Goal: Information Seeking & Learning: Learn about a topic

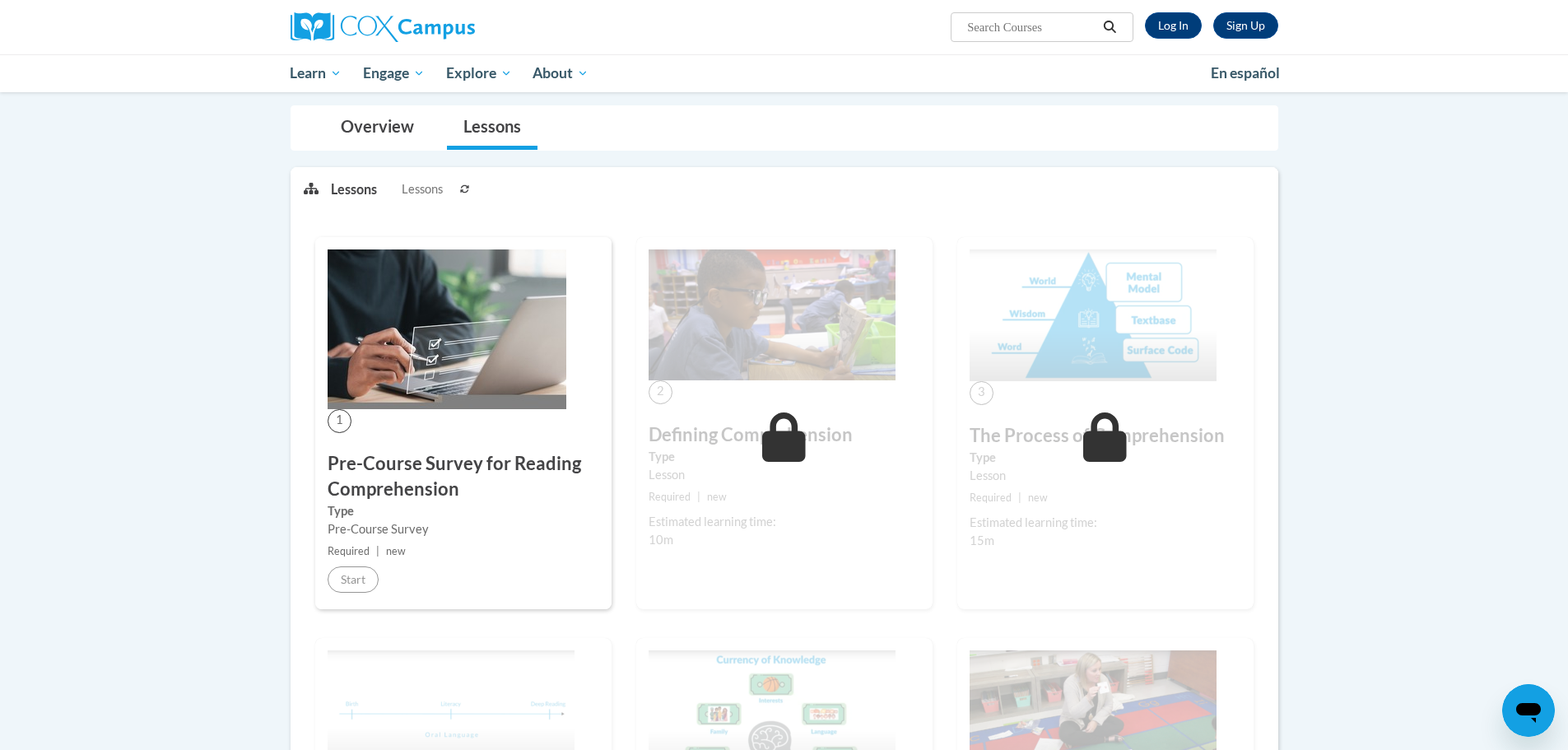
scroll to position [164, 0]
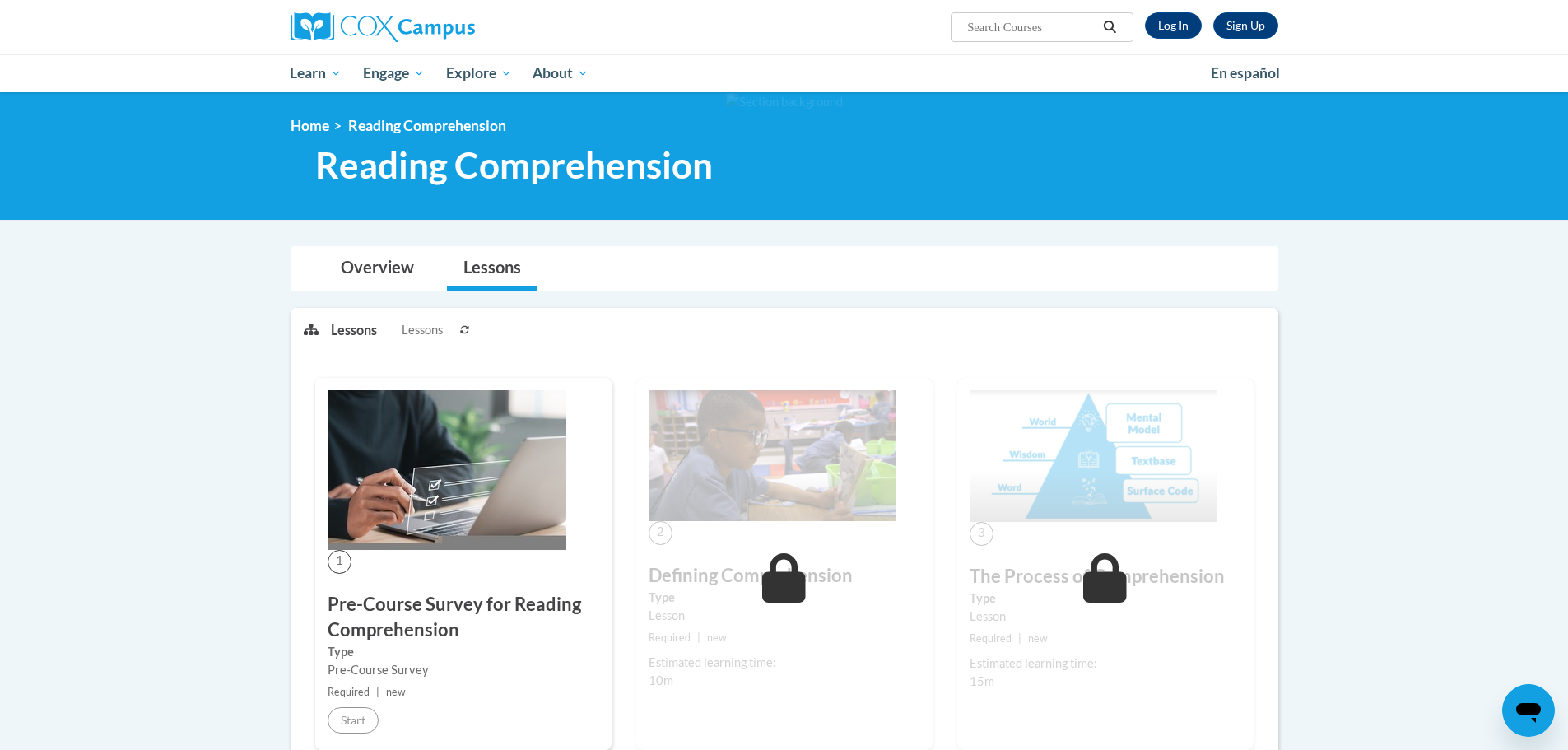
scroll to position [164, 0]
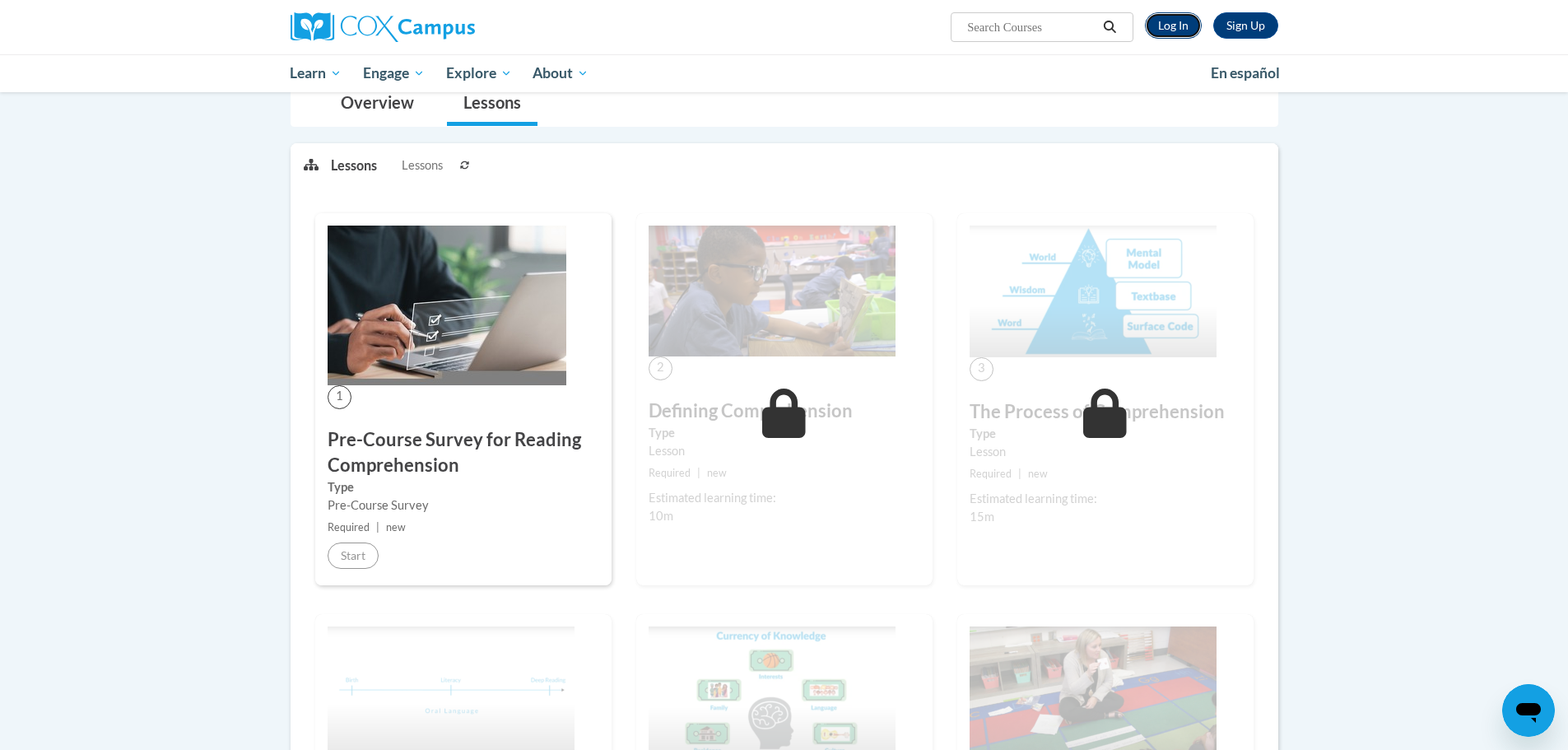
click at [1185, 34] on link "Log In" at bounding box center [1173, 25] width 56 height 26
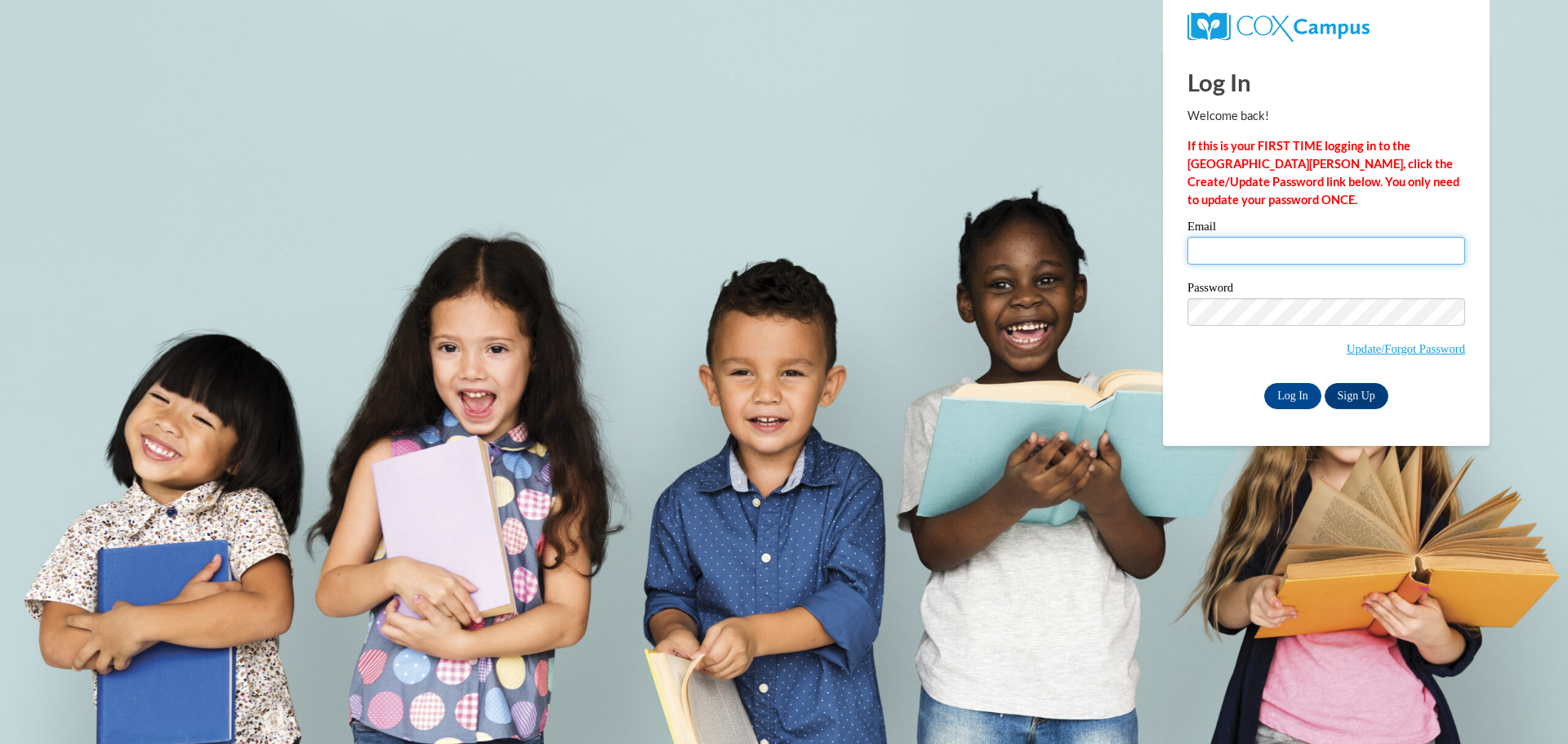
click at [1330, 246] on input "Email" at bounding box center [1327, 251] width 278 height 28
type input "rebecca.cummings@salem.k12.wi.us"
click at [1287, 394] on input "Log In" at bounding box center [1292, 396] width 57 height 26
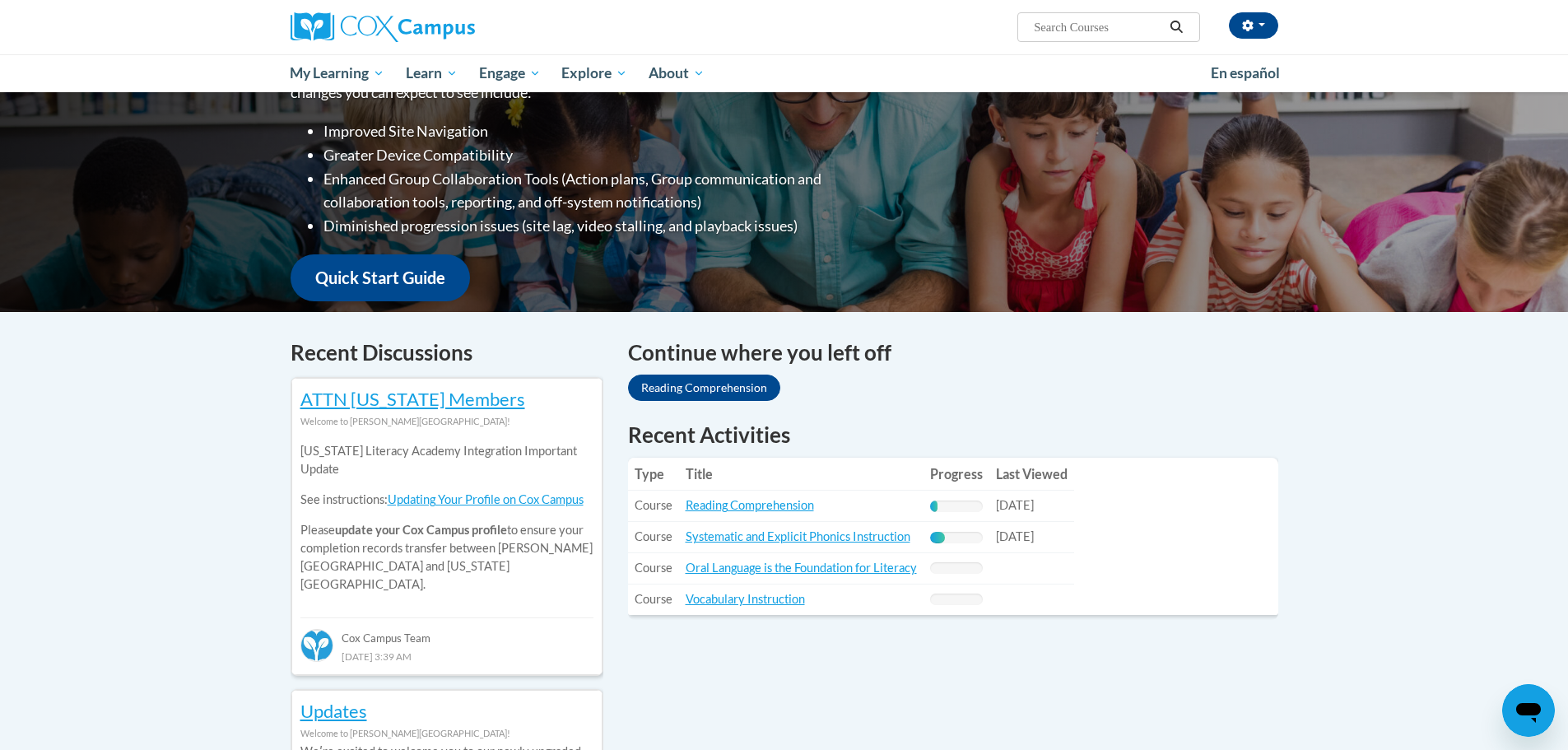
scroll to position [330, 0]
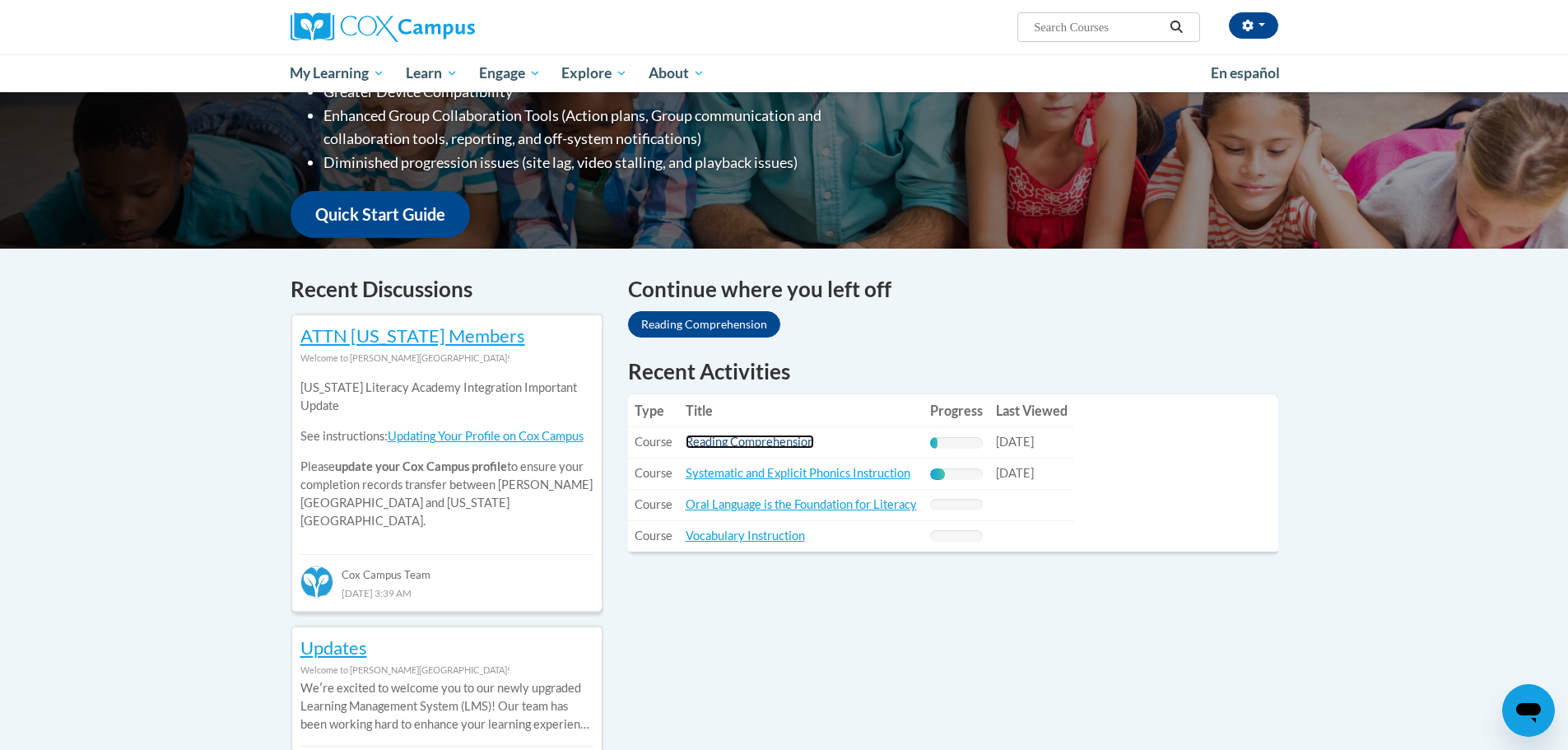
click at [746, 436] on link "Reading Comprehension" at bounding box center [750, 442] width 129 height 14
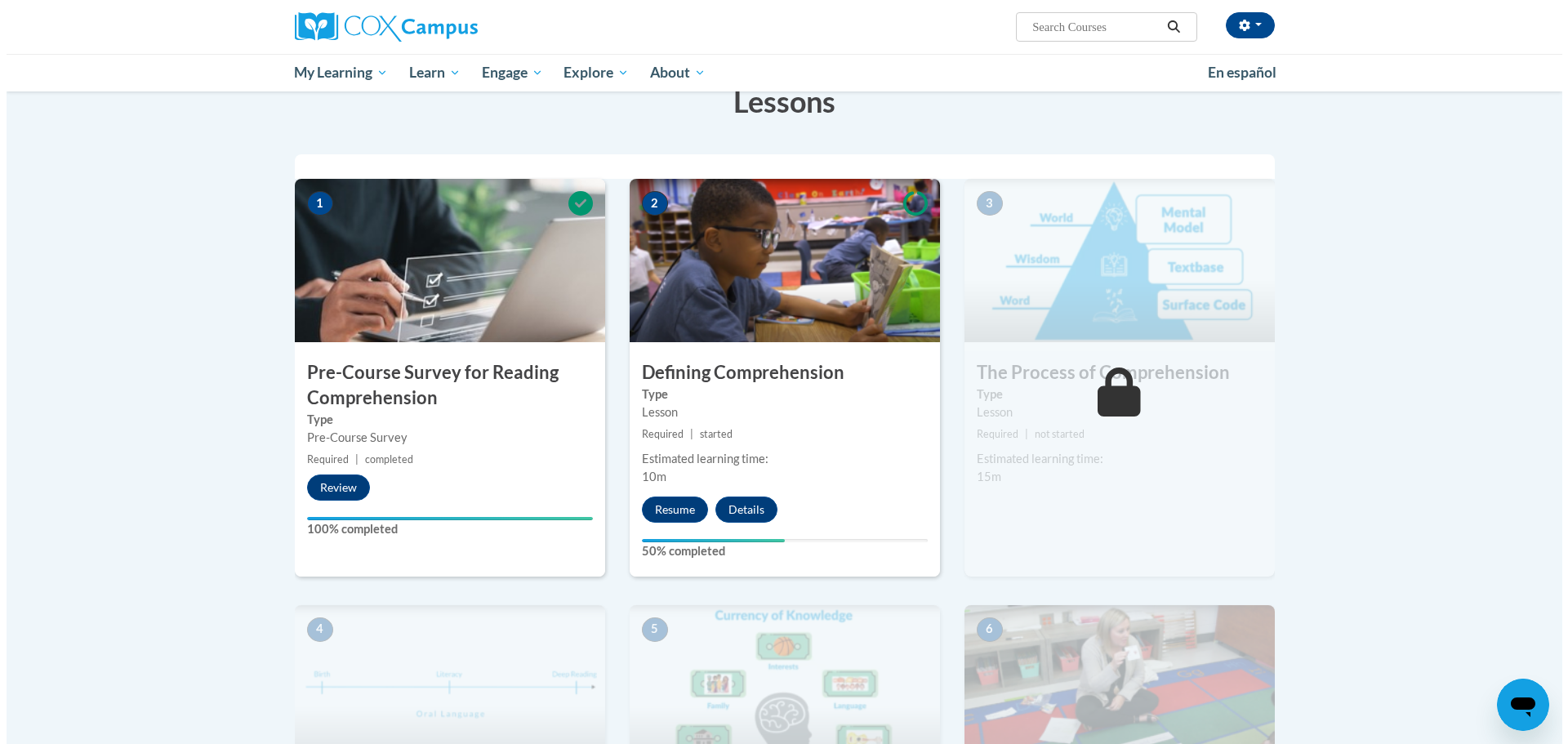
scroll to position [327, 0]
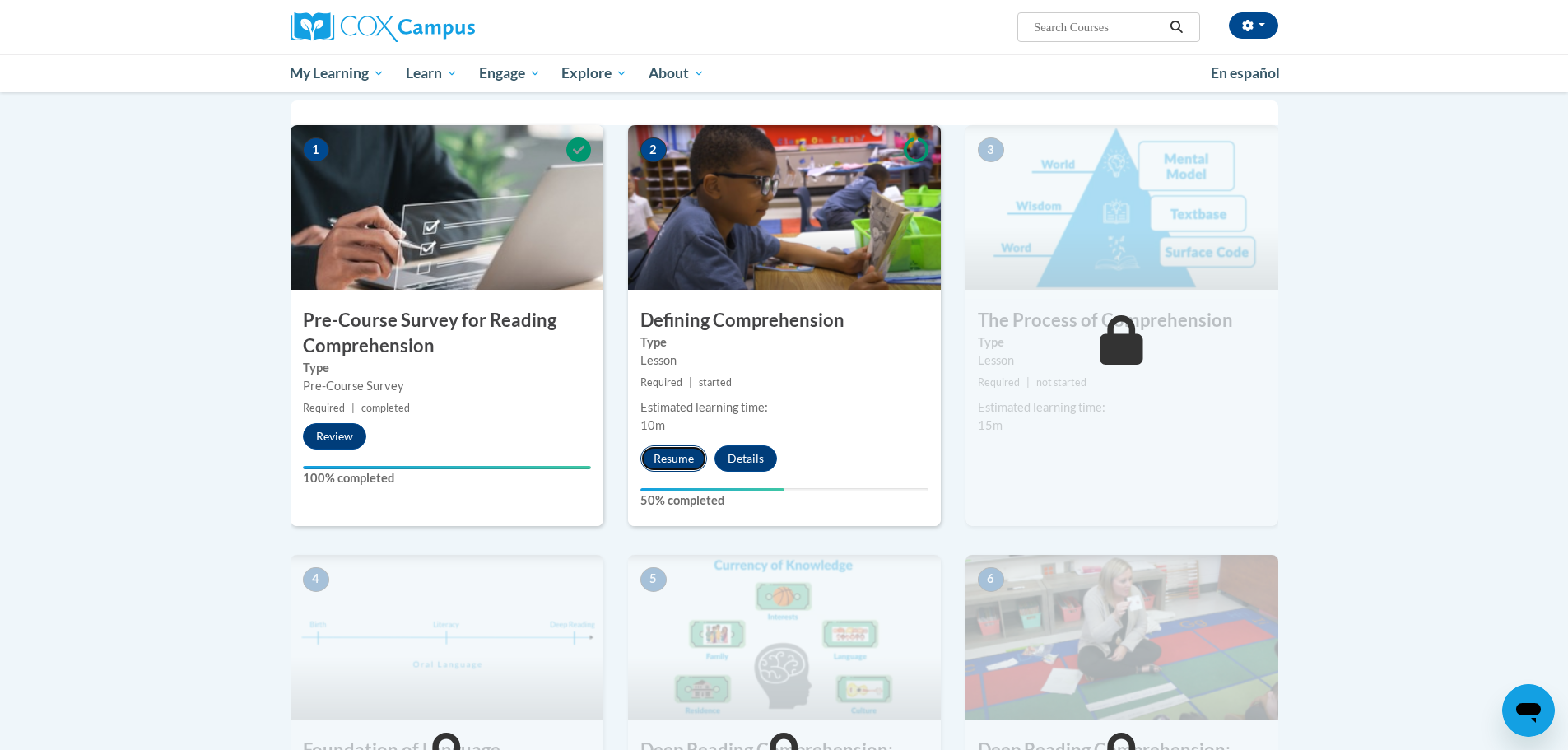
click at [678, 461] on button "Resume" at bounding box center [674, 459] width 67 height 26
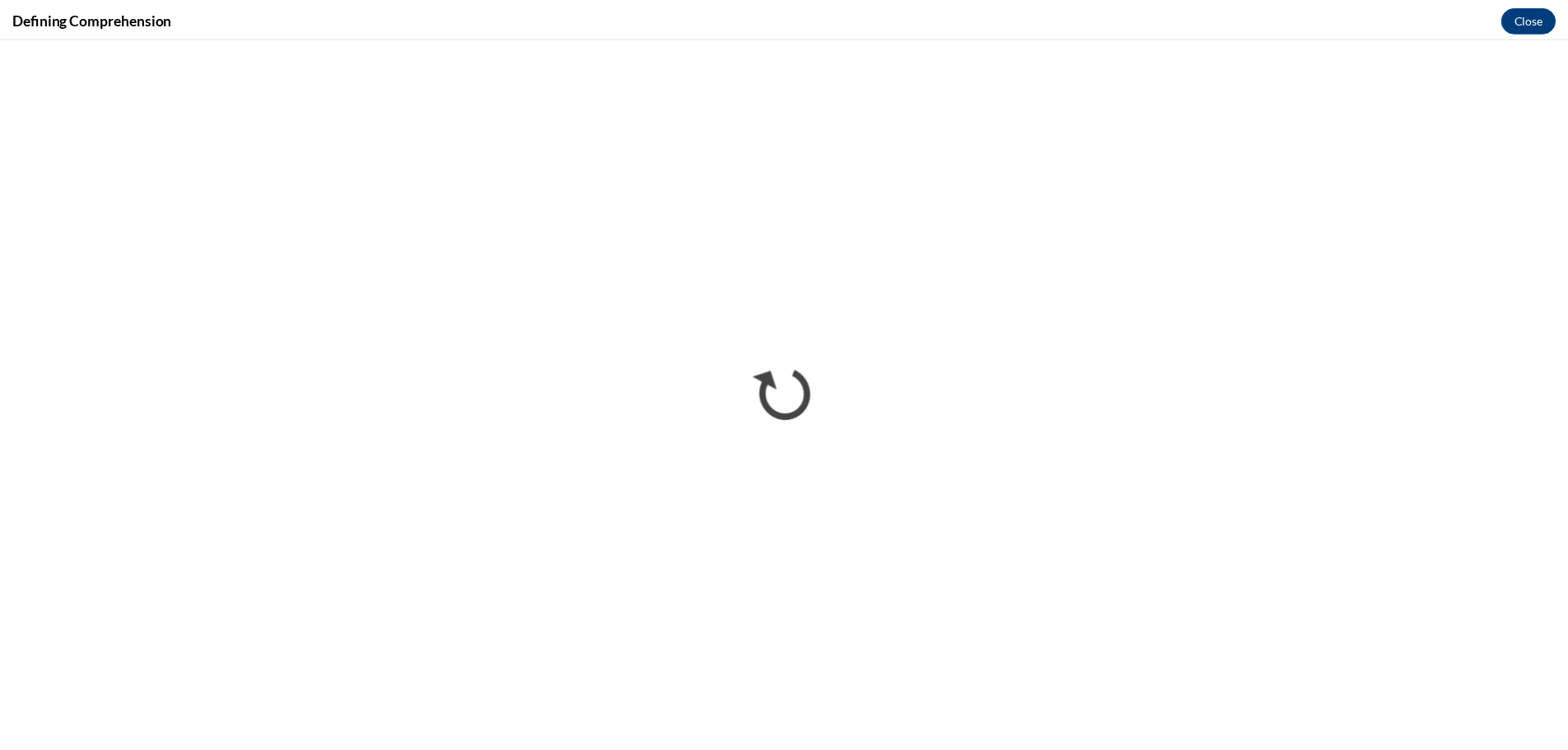
scroll to position [0, 0]
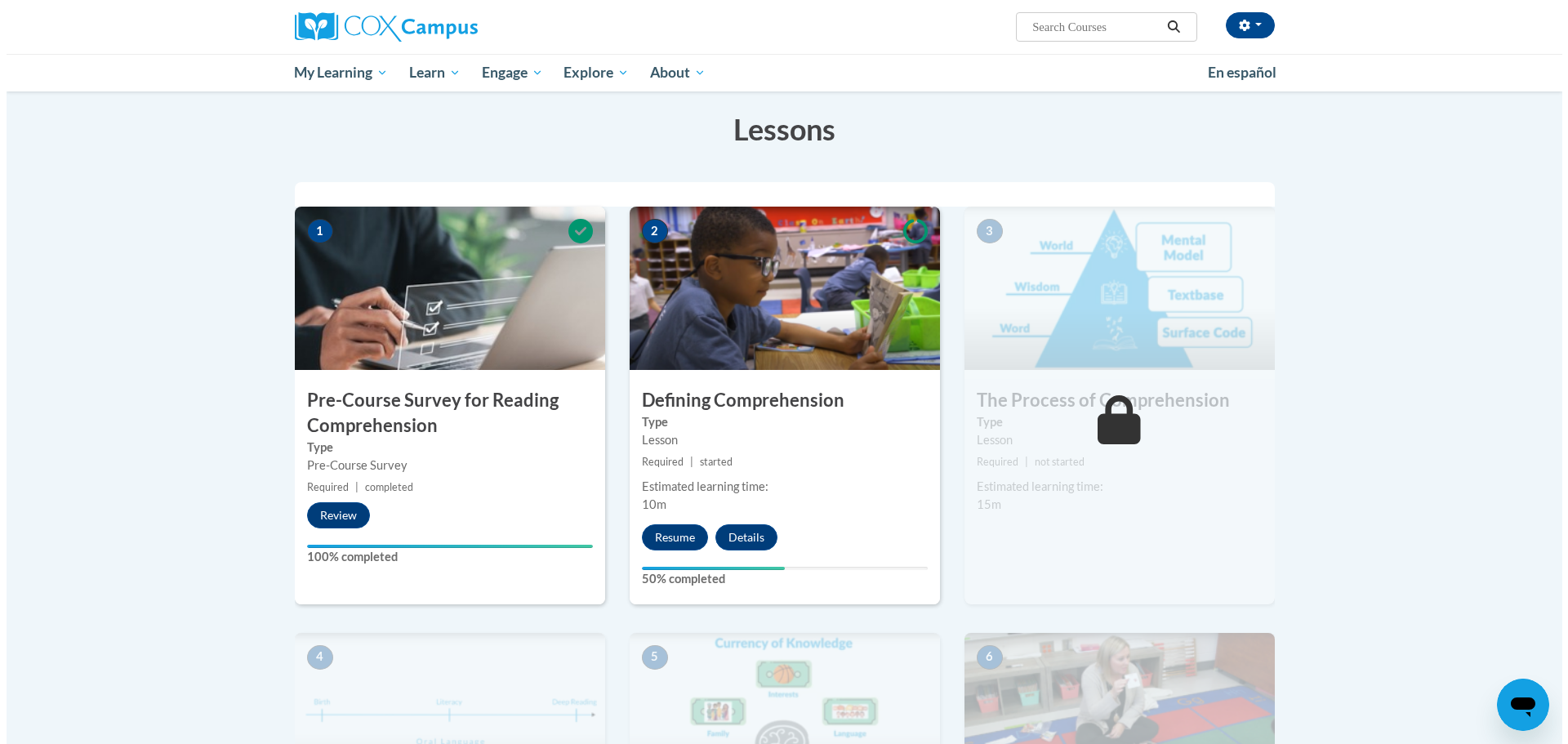
scroll to position [245, 0]
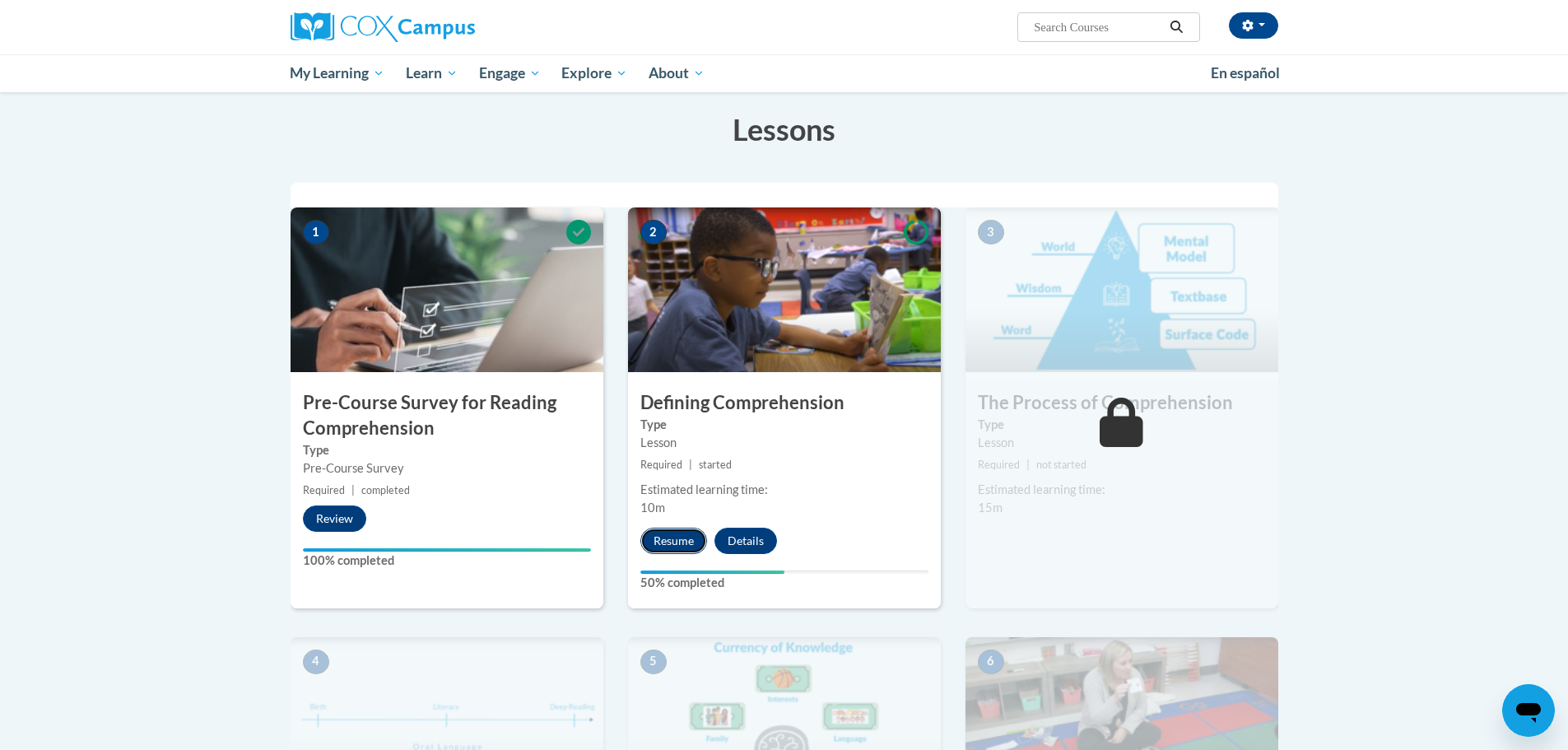
click at [667, 548] on button "Resume" at bounding box center [674, 541] width 67 height 26
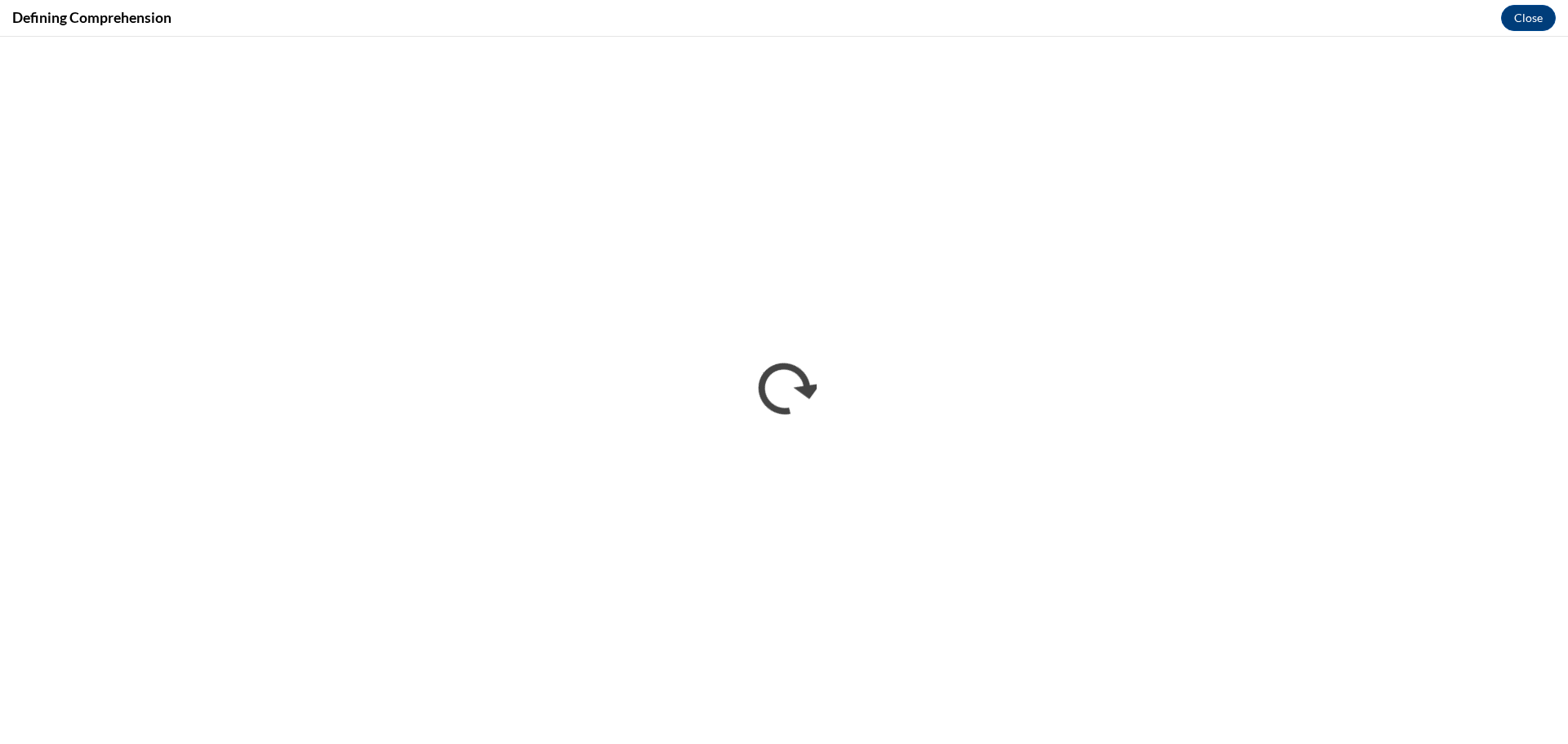
scroll to position [0, 0]
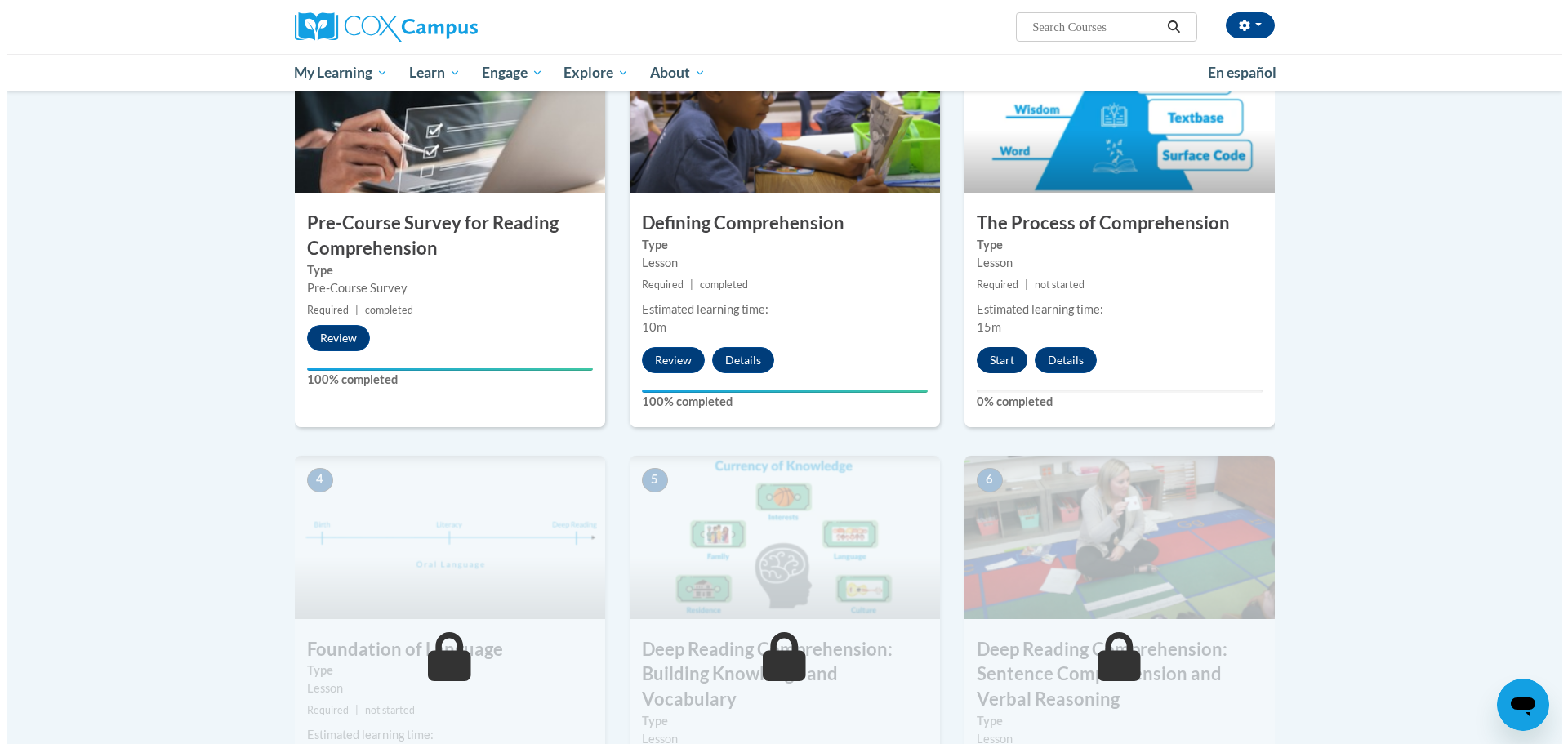
scroll to position [397, 0]
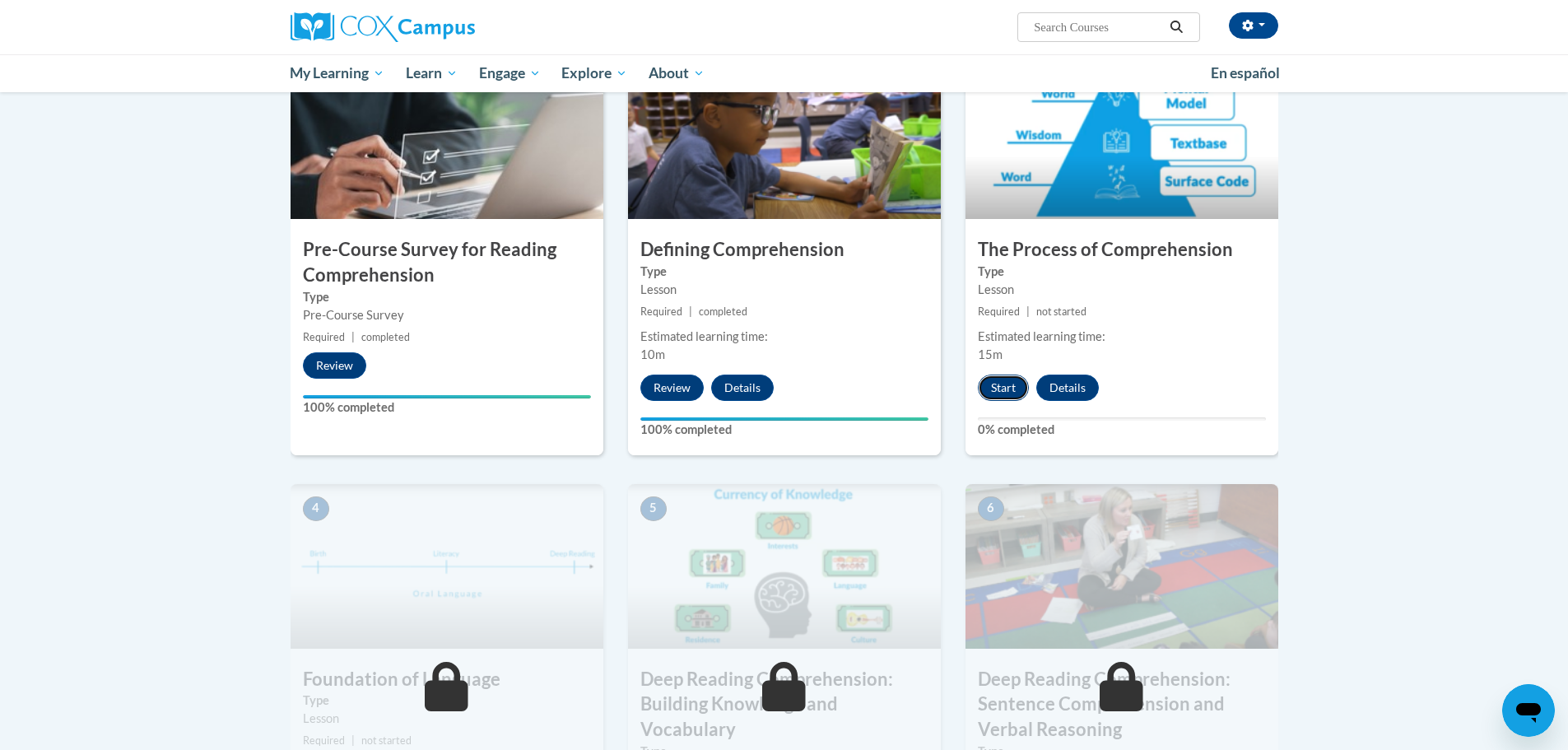
click at [1001, 390] on button "Start" at bounding box center [1003, 388] width 51 height 26
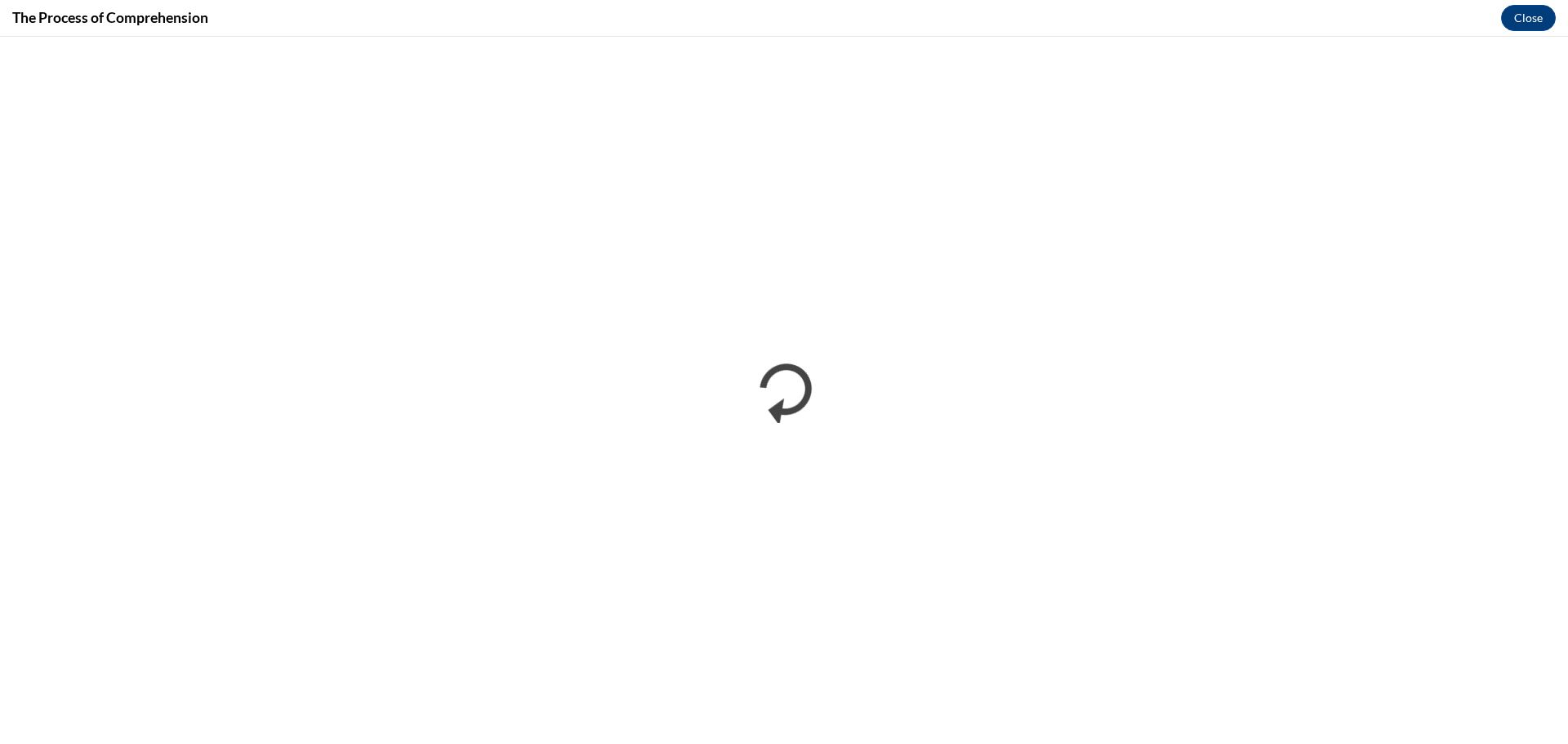
scroll to position [0, 0]
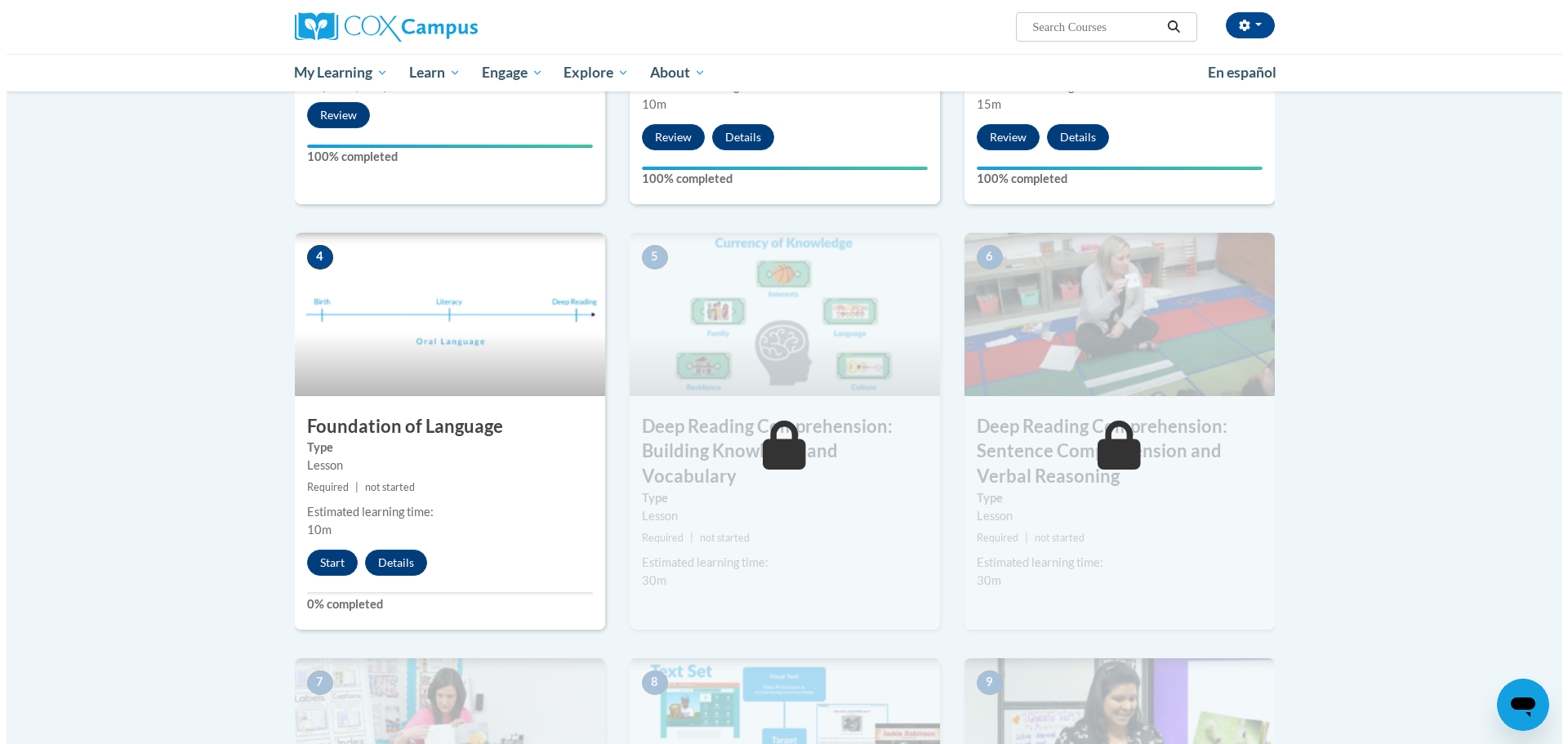
scroll to position [654, 0]
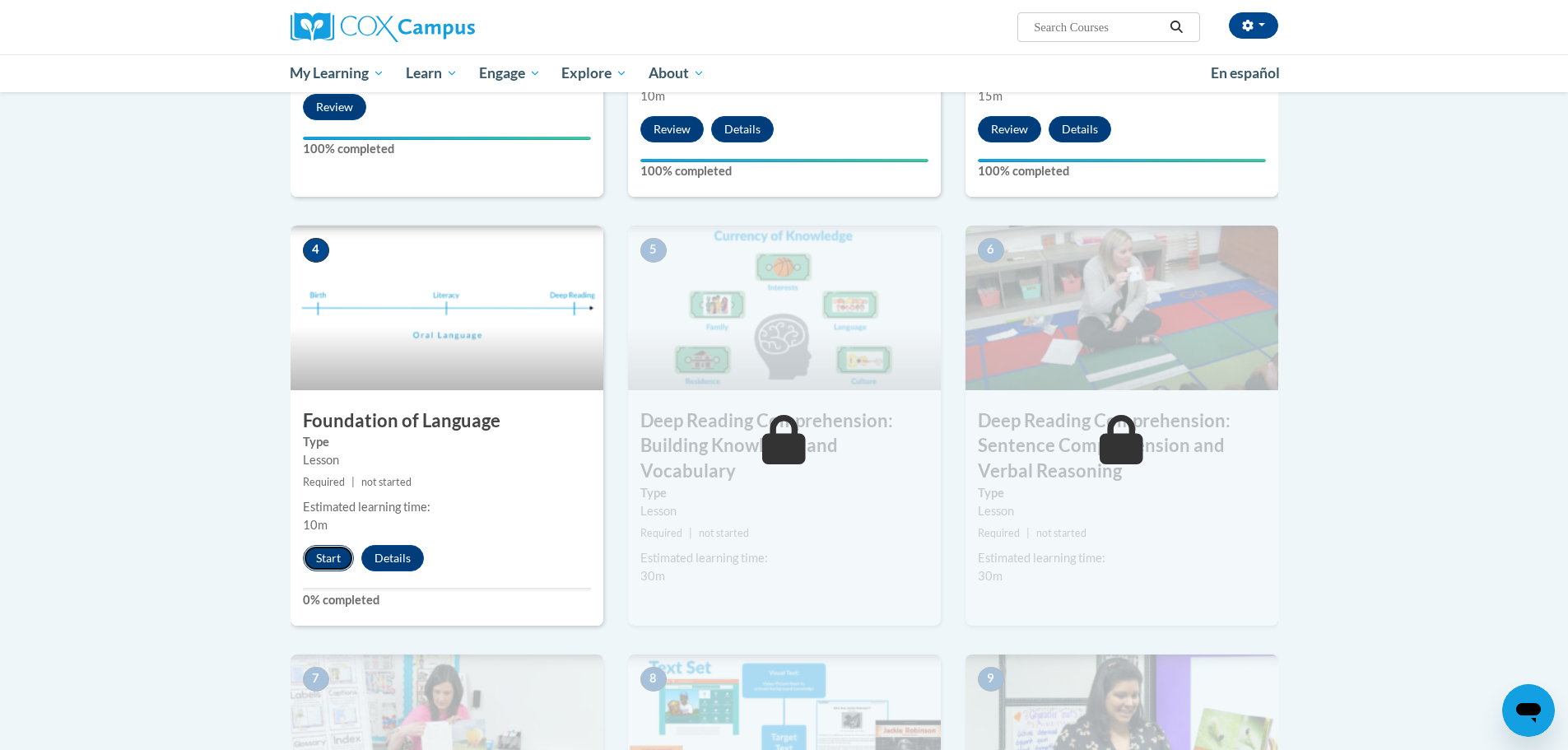
click at [322, 555] on button "Start" at bounding box center [328, 558] width 51 height 26
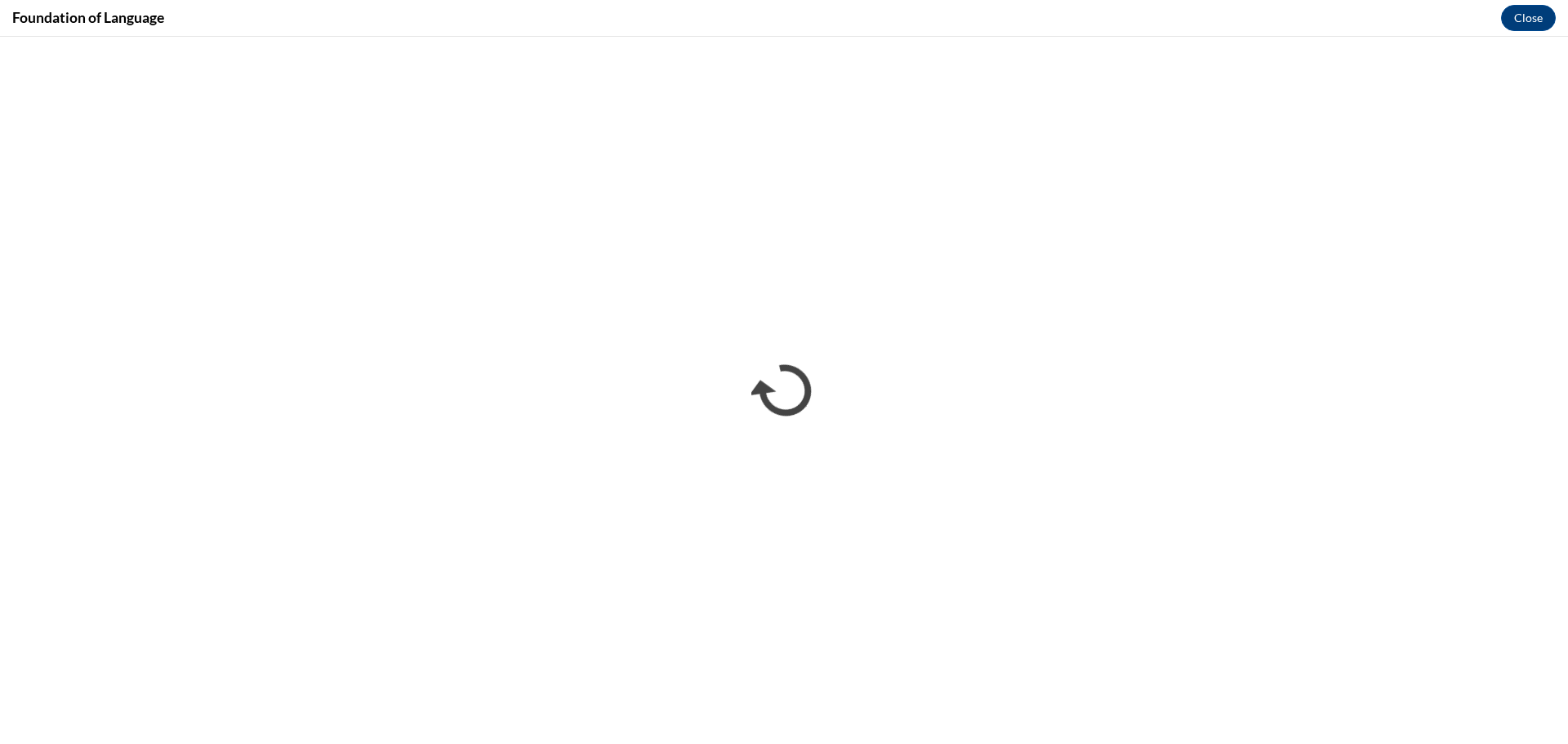
scroll to position [0, 0]
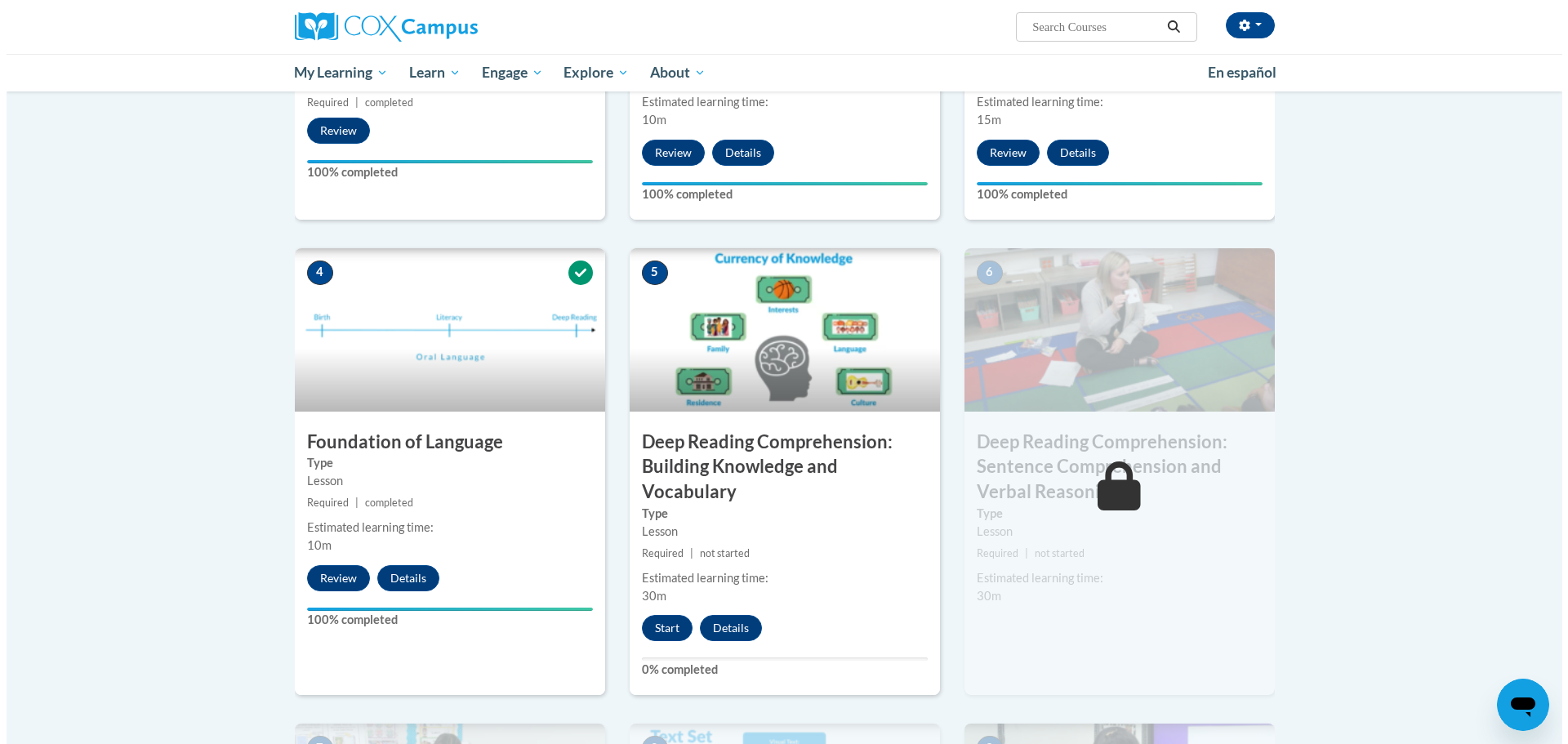
scroll to position [654, 0]
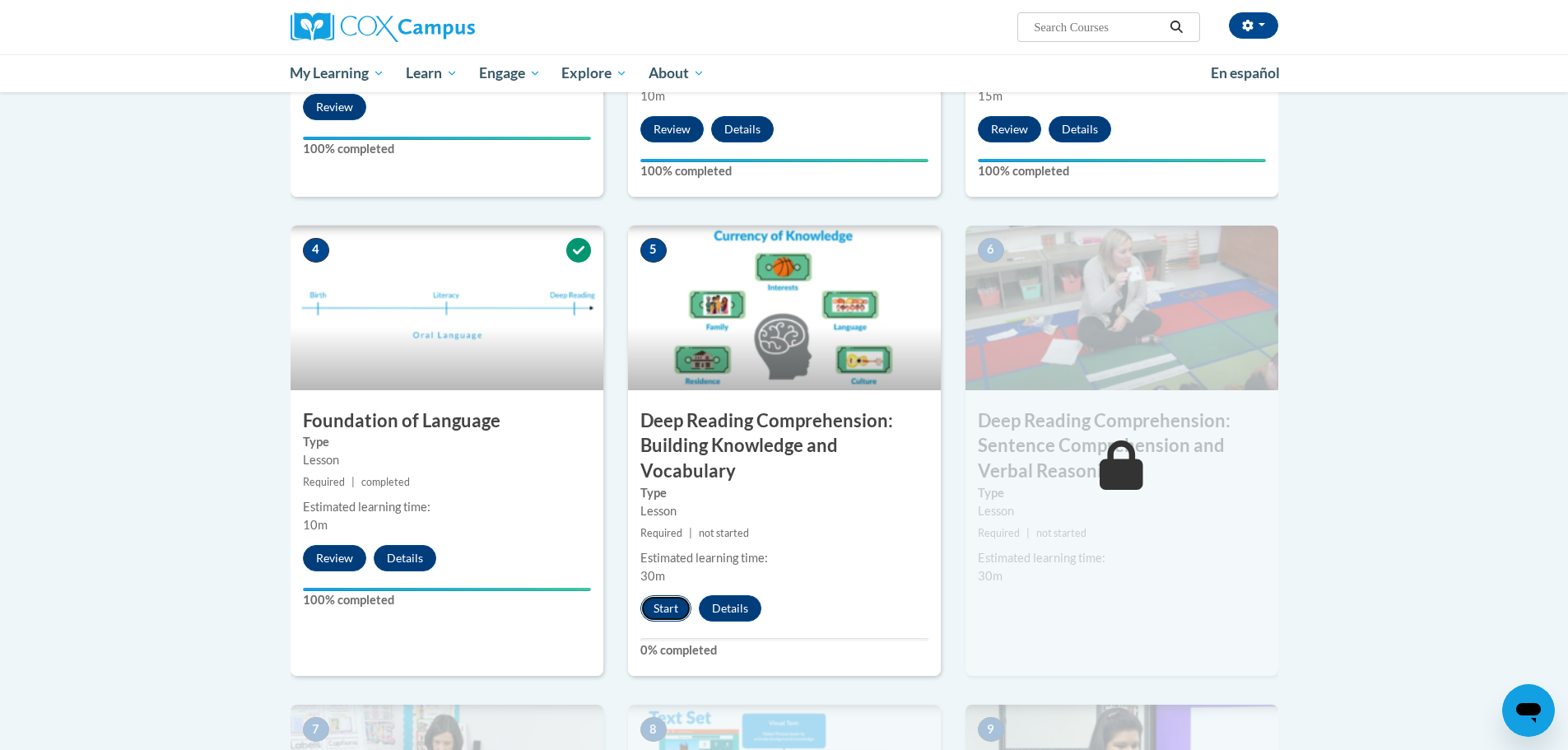
click at [667, 613] on button "Start" at bounding box center [666, 609] width 51 height 26
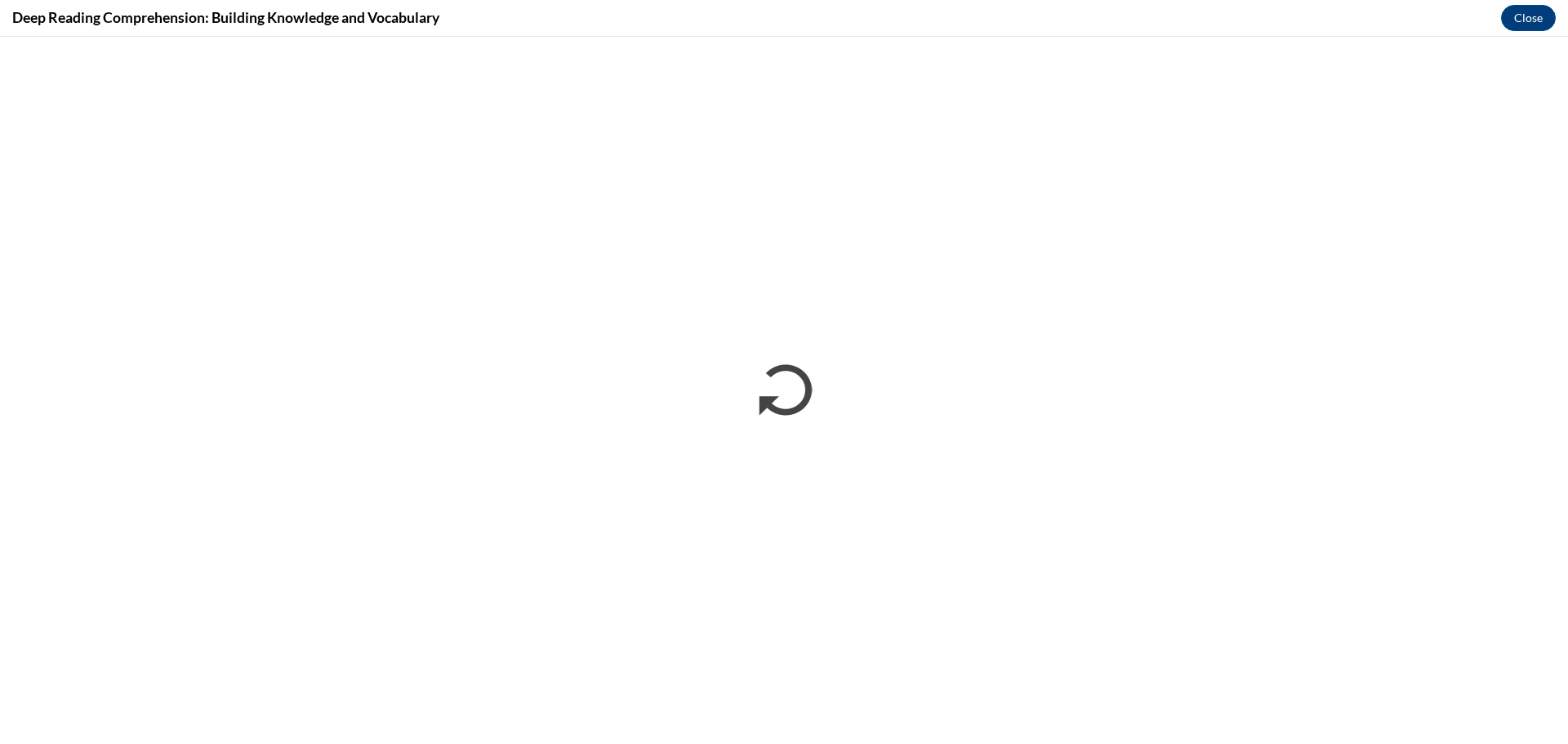
scroll to position [0, 0]
